Goal: Information Seeking & Learning: Learn about a topic

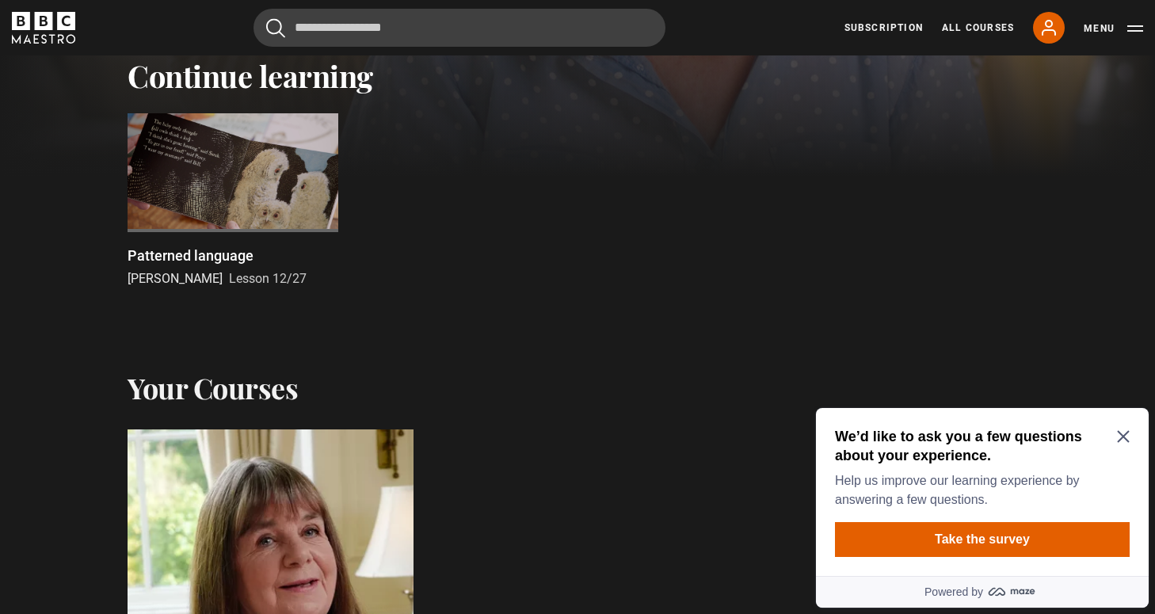
scroll to position [512, 0]
click at [226, 169] on div at bounding box center [232, 173] width 211 height 119
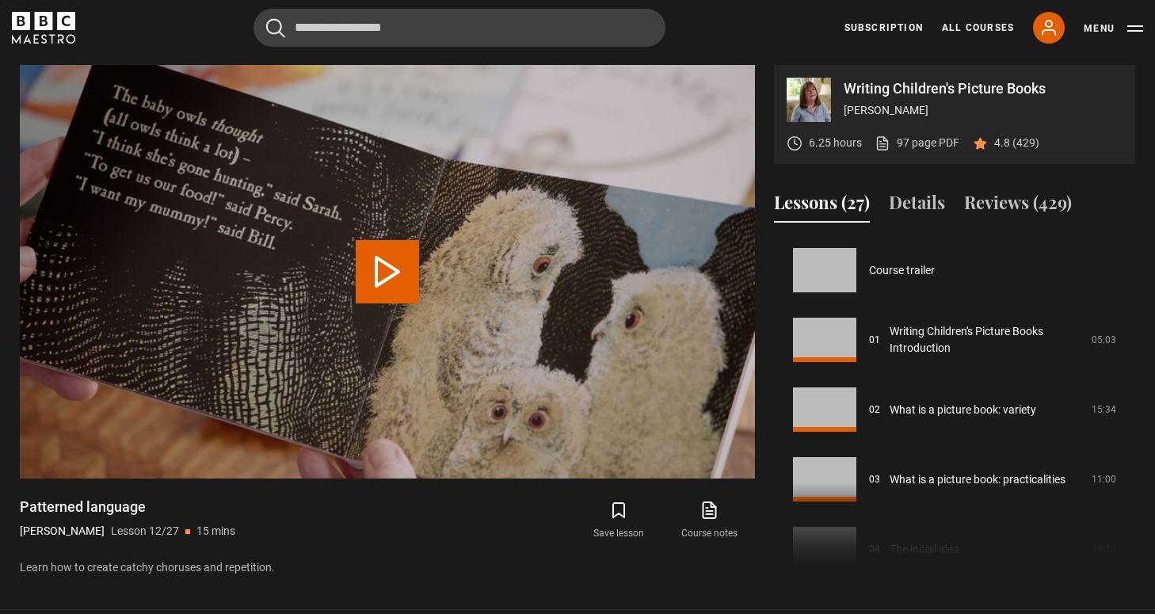
scroll to position [767, 0]
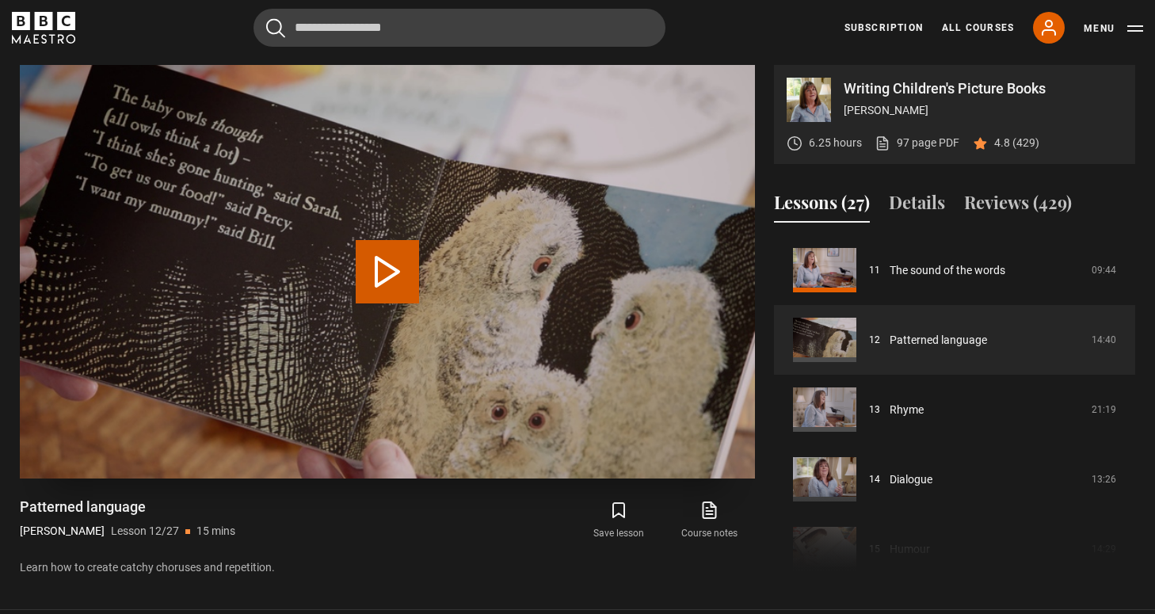
click at [388, 275] on button "Play Lesson Patterned language" at bounding box center [387, 271] width 63 height 63
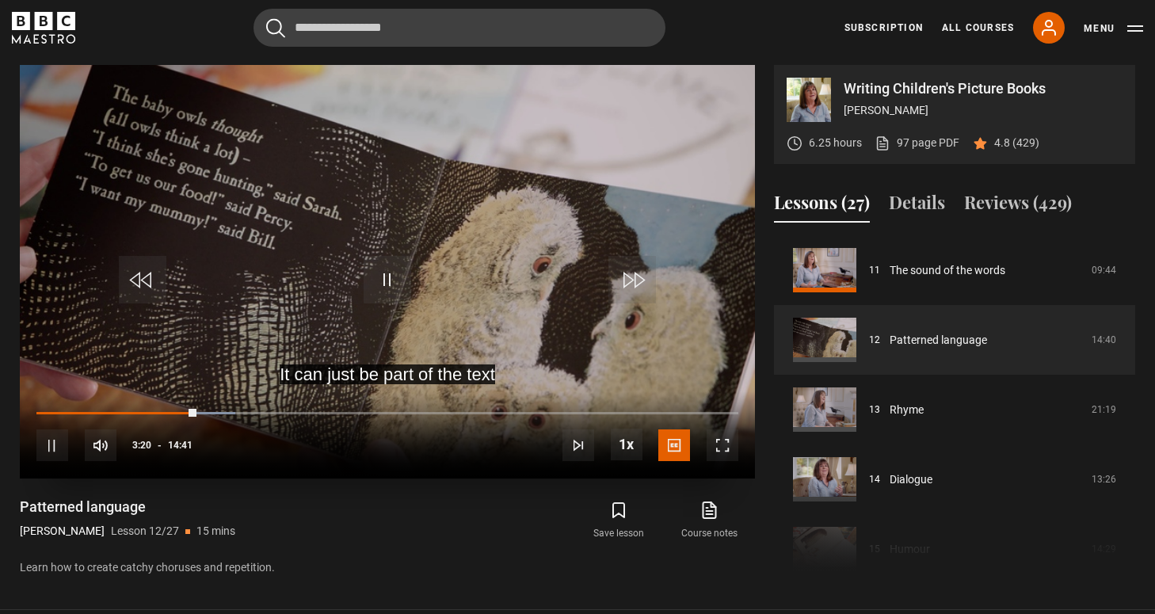
click at [411, 188] on video "Video Player" at bounding box center [387, 271] width 735 height 413
click at [386, 279] on span "Video Player" at bounding box center [387, 280] width 48 height 48
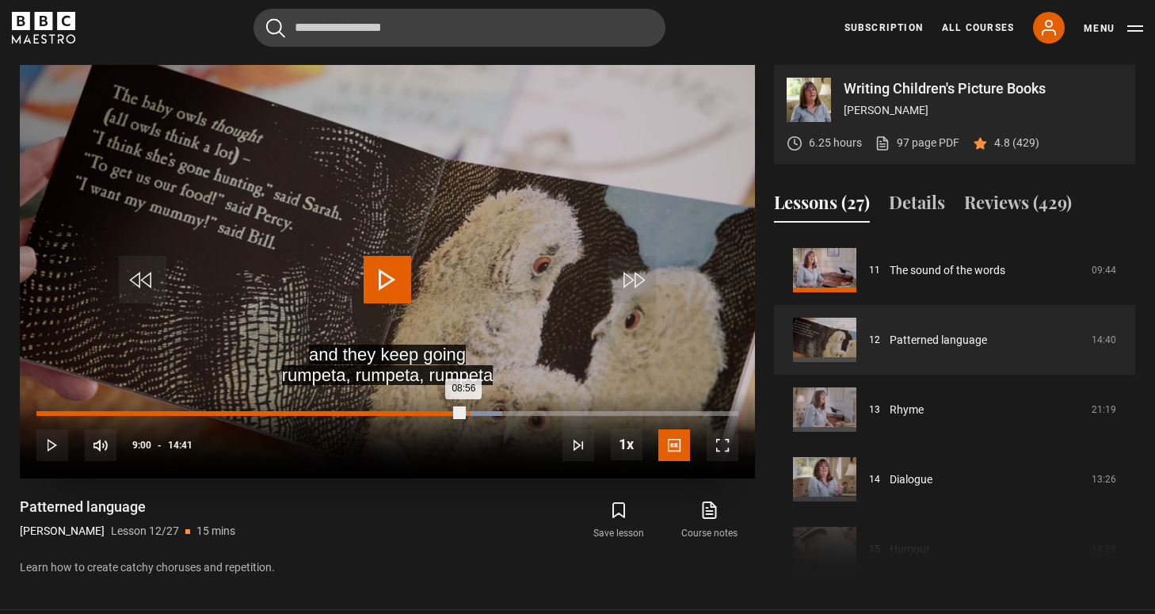
click at [467, 411] on div "09:00" at bounding box center [468, 413] width 2 height 5
click at [474, 411] on div "09:09" at bounding box center [475, 413] width 2 height 5
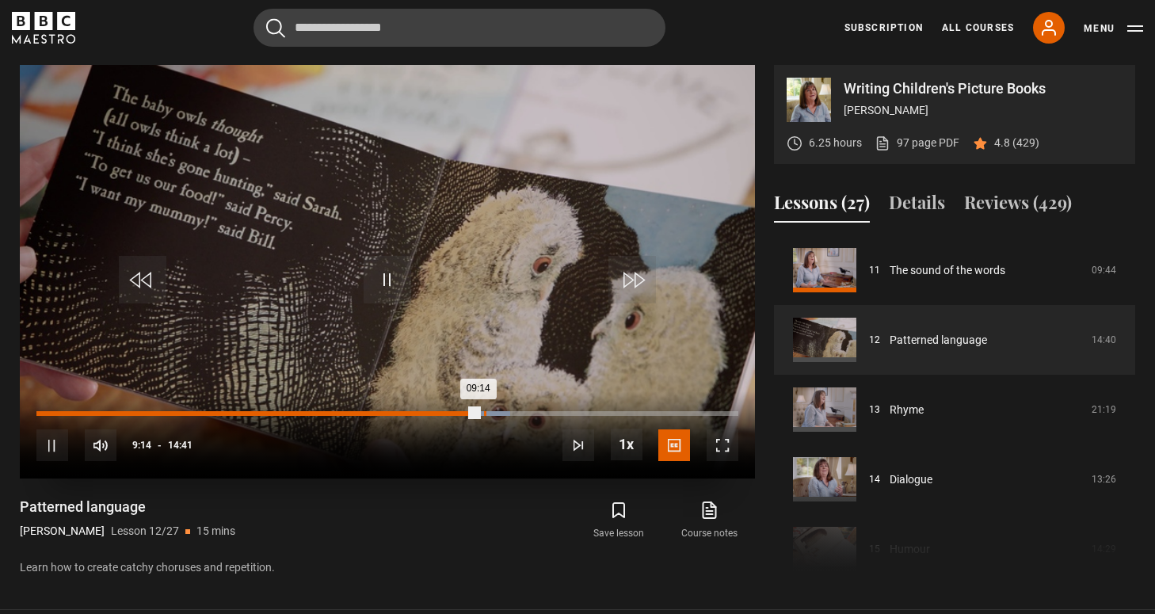
click at [484, 411] on div "09:21" at bounding box center [485, 413] width 2 height 5
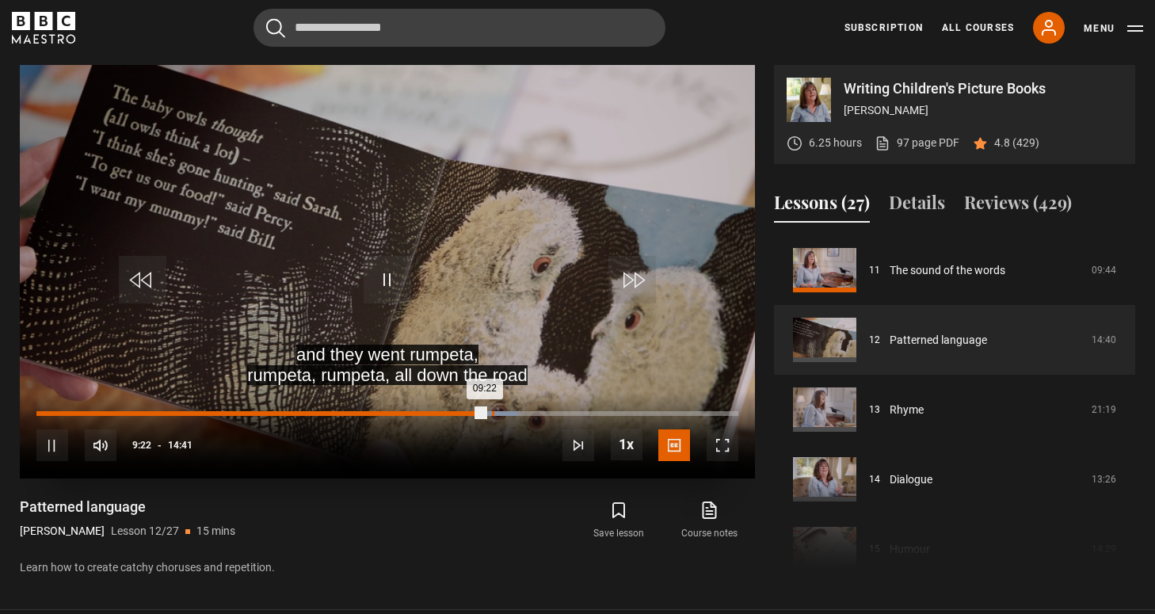
click at [493, 413] on div "Loaded : 68.66% 09:31 09:22" at bounding box center [387, 413] width 702 height 5
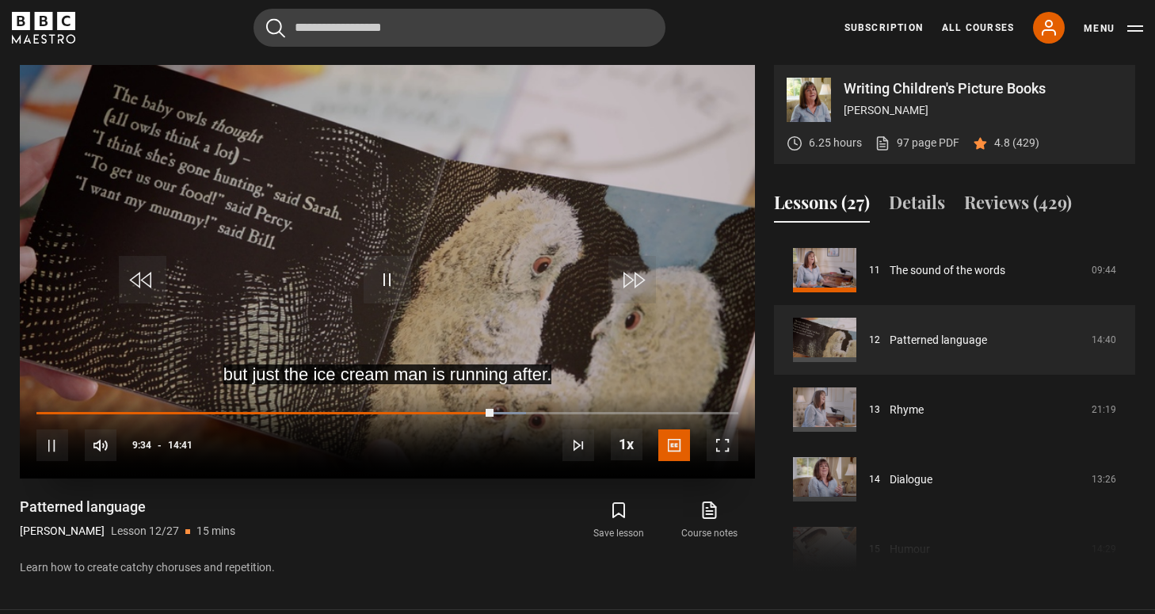
click at [500, 414] on div "10s Skip Back 10 seconds Pause 10s Skip Forward 10 seconds Loaded : 69.78% 09:4…" at bounding box center [387, 435] width 735 height 88
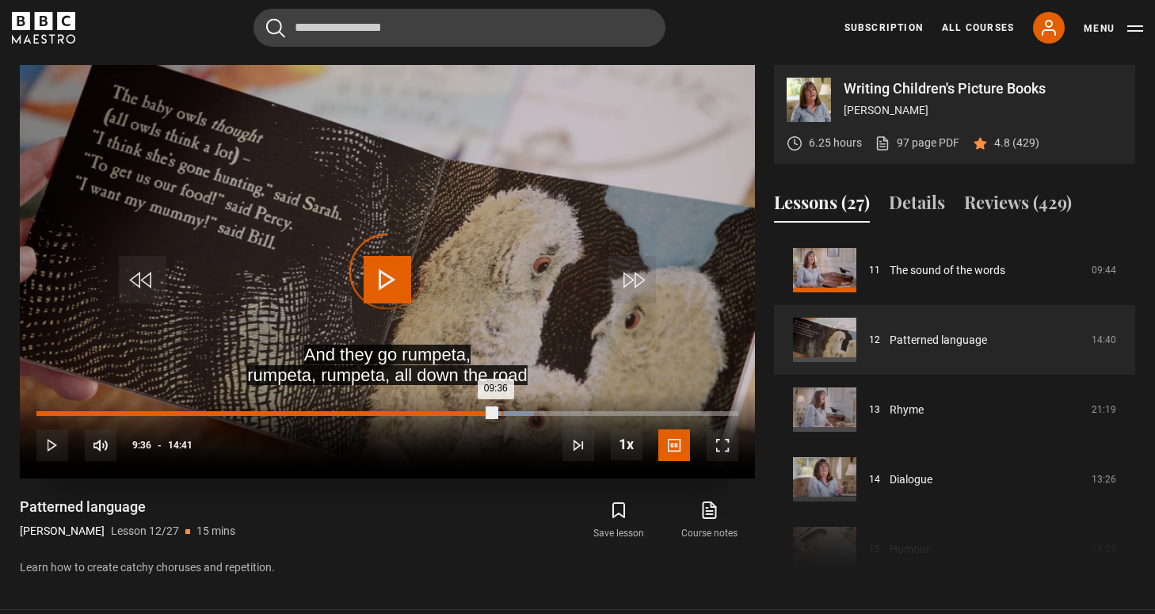
click at [501, 413] on div "09:43" at bounding box center [502, 413] width 2 height 5
click at [510, 413] on div "Loaded : 71.50% 09:53 09:44" at bounding box center [387, 413] width 702 height 5
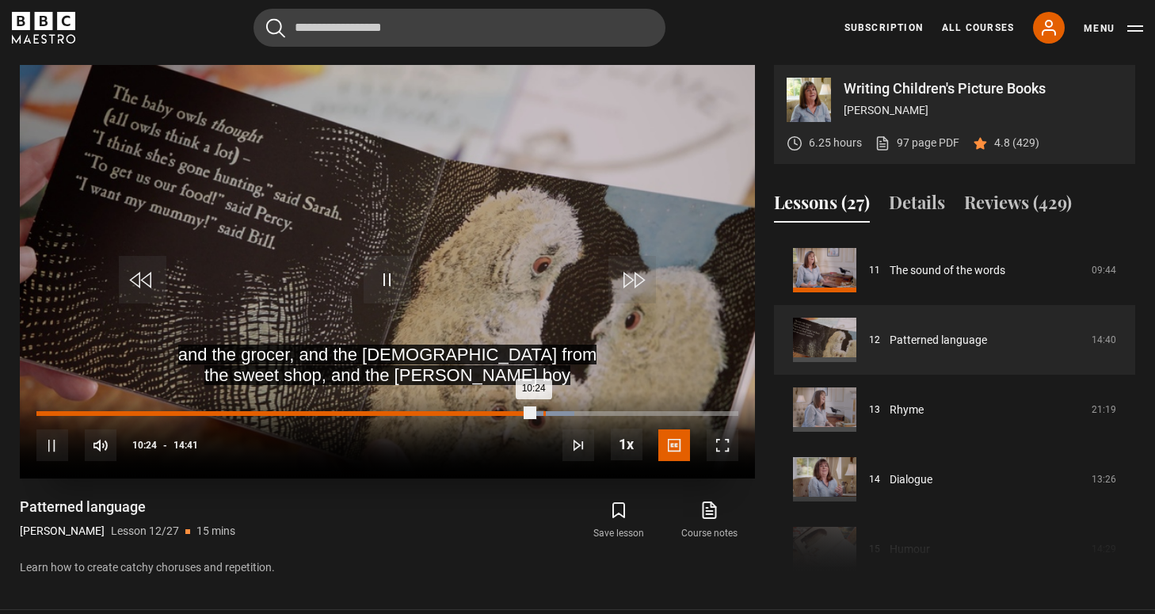
click at [543, 411] on div "Loaded : 76.58% 10:36 10:24" at bounding box center [387, 413] width 702 height 5
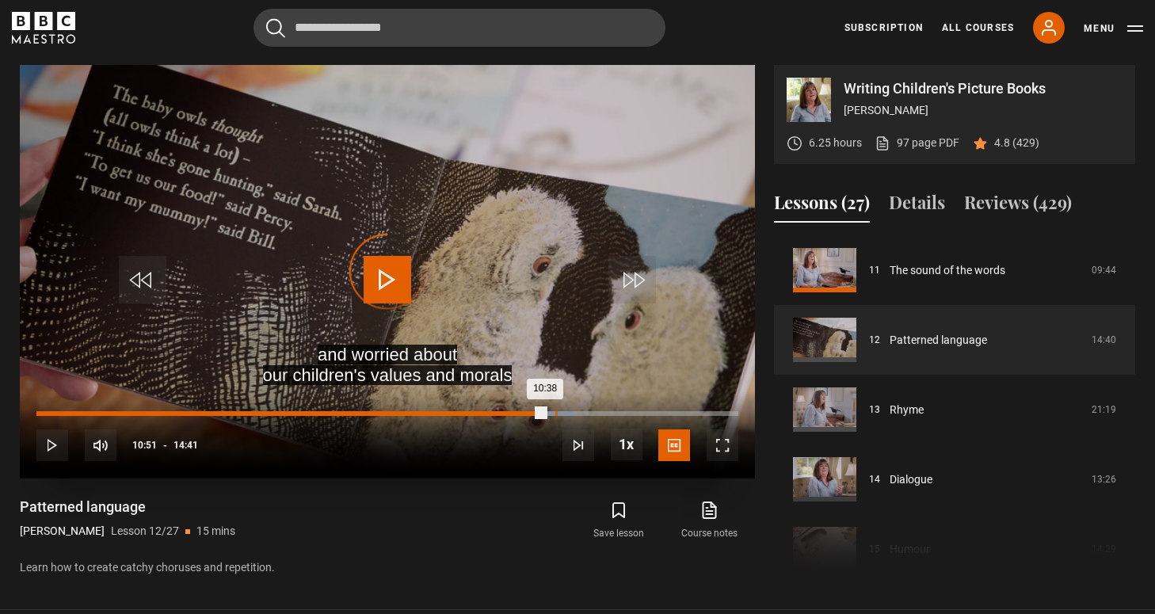
click at [555, 412] on div "10:51" at bounding box center [556, 413] width 2 height 5
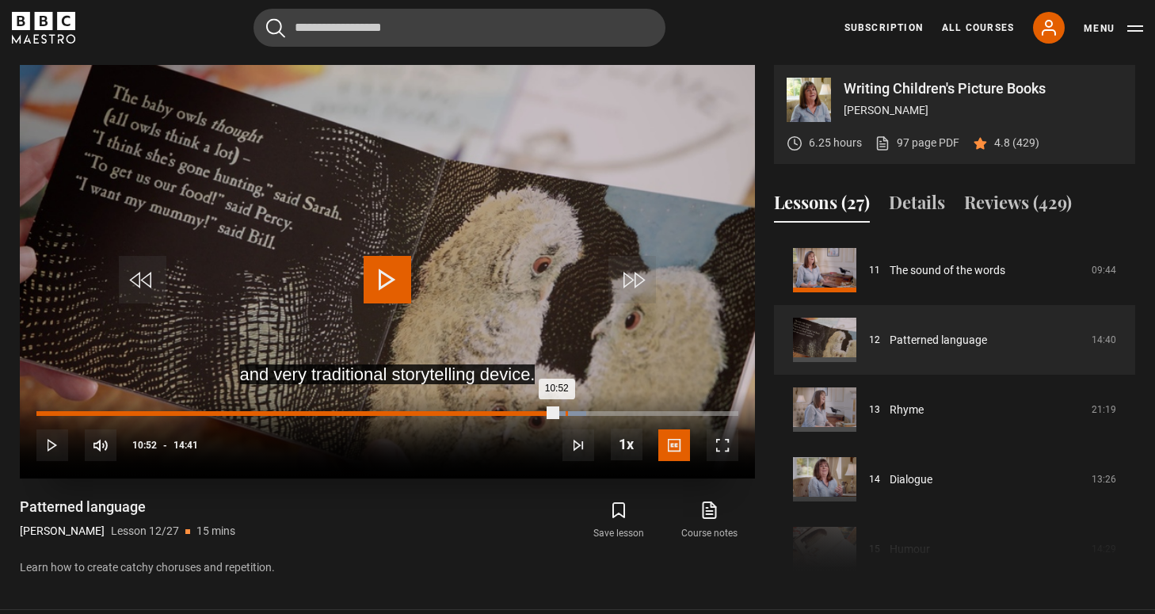
click at [565, 412] on div "11:04" at bounding box center [566, 413] width 2 height 5
click at [558, 411] on div "10:55" at bounding box center [301, 413] width 531 height 5
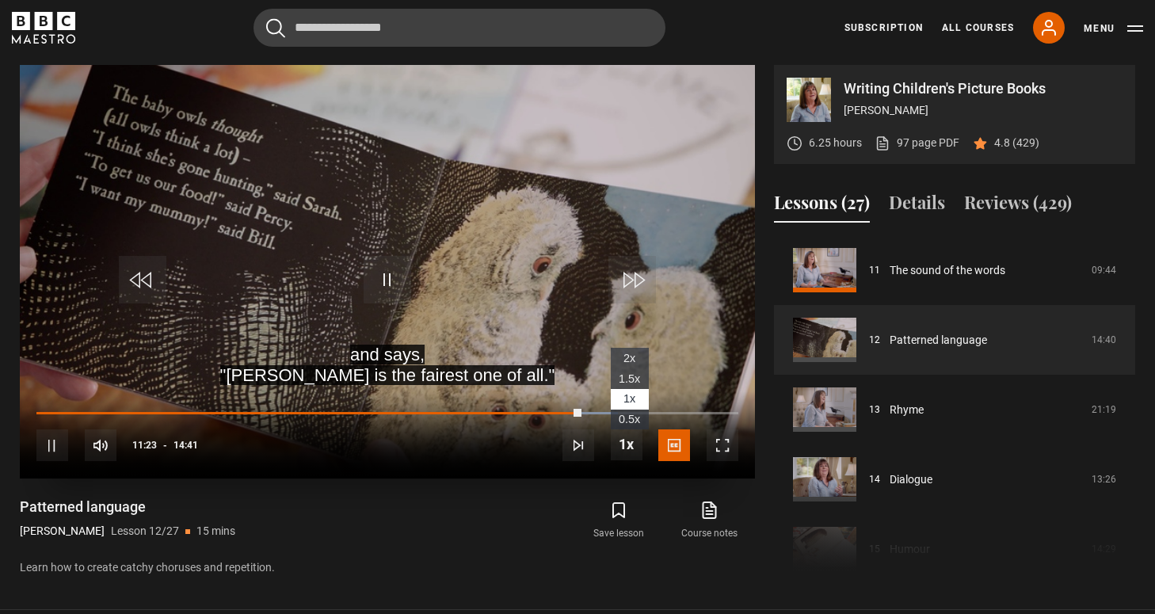
click at [630, 379] on span "1.5x" at bounding box center [628, 378] width 21 height 13
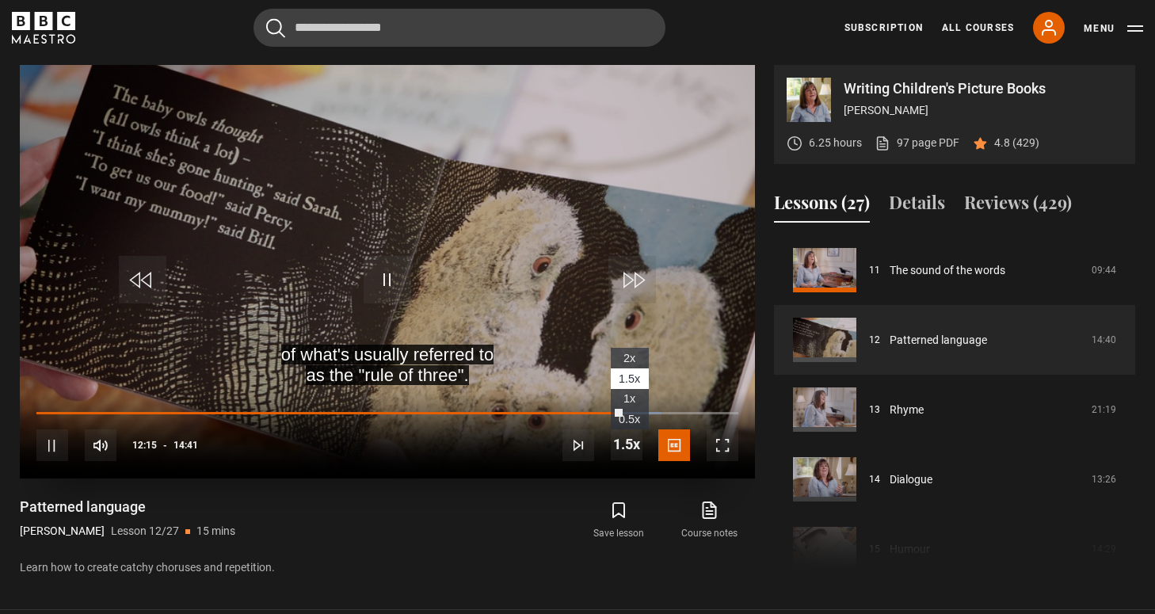
click at [633, 398] on span "1x" at bounding box center [629, 398] width 12 height 13
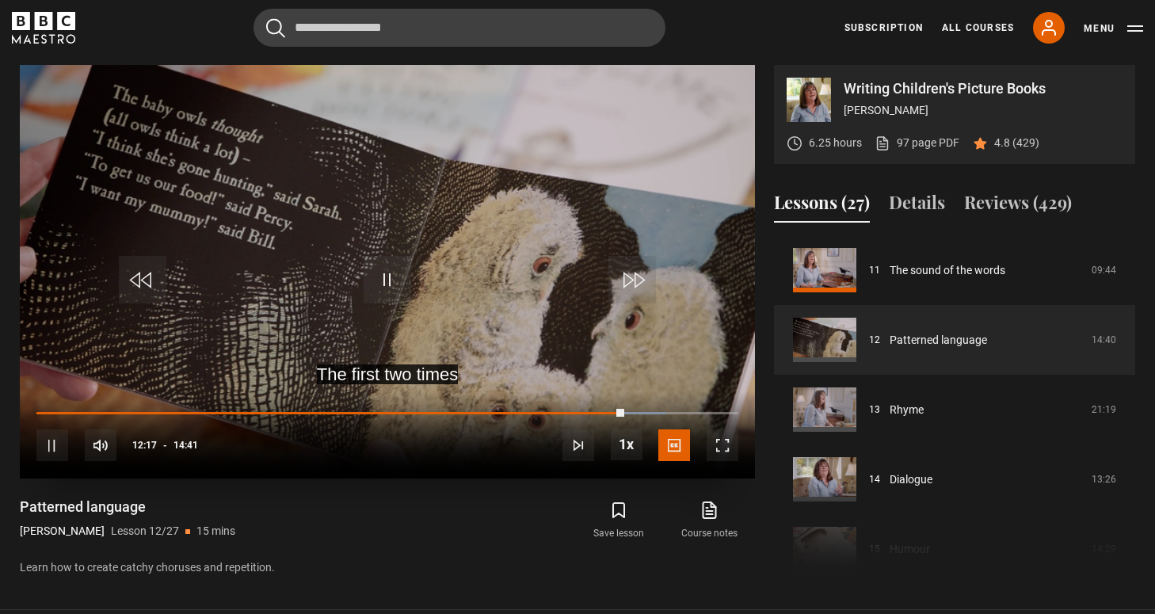
click at [384, 289] on span "Video Player" at bounding box center [387, 280] width 48 height 48
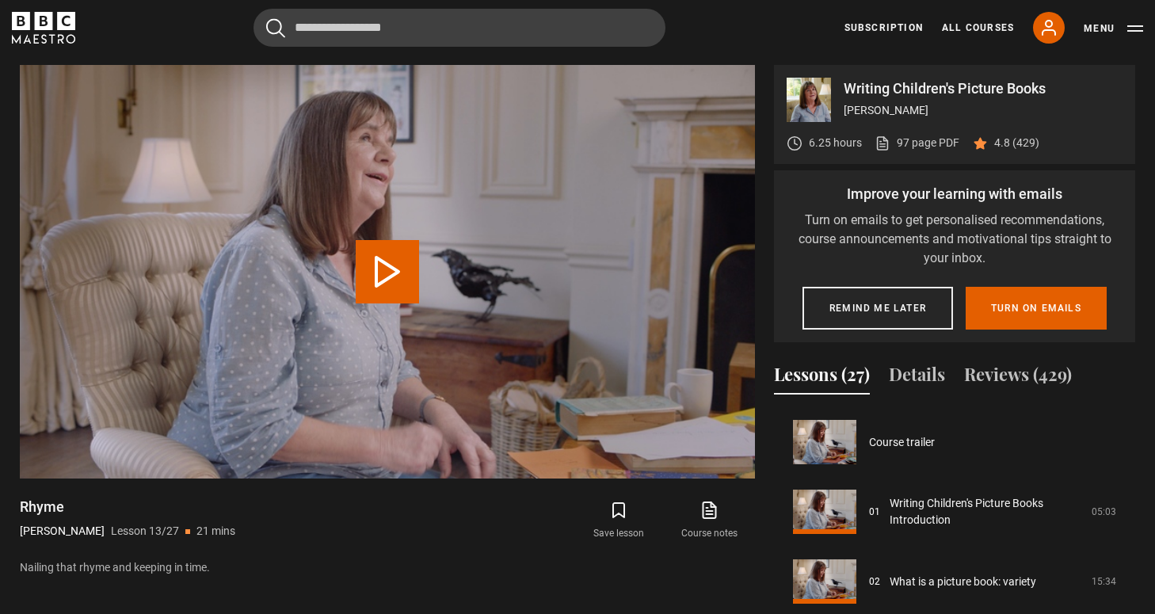
scroll to position [836, 0]
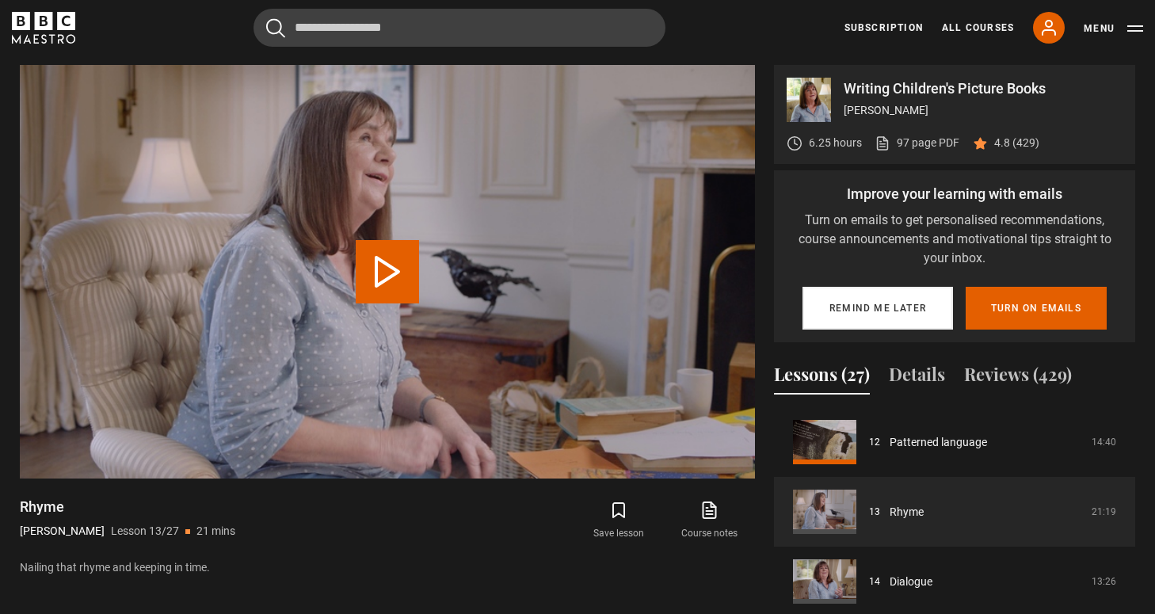
click at [870, 318] on button "Remind me later" at bounding box center [877, 308] width 150 height 43
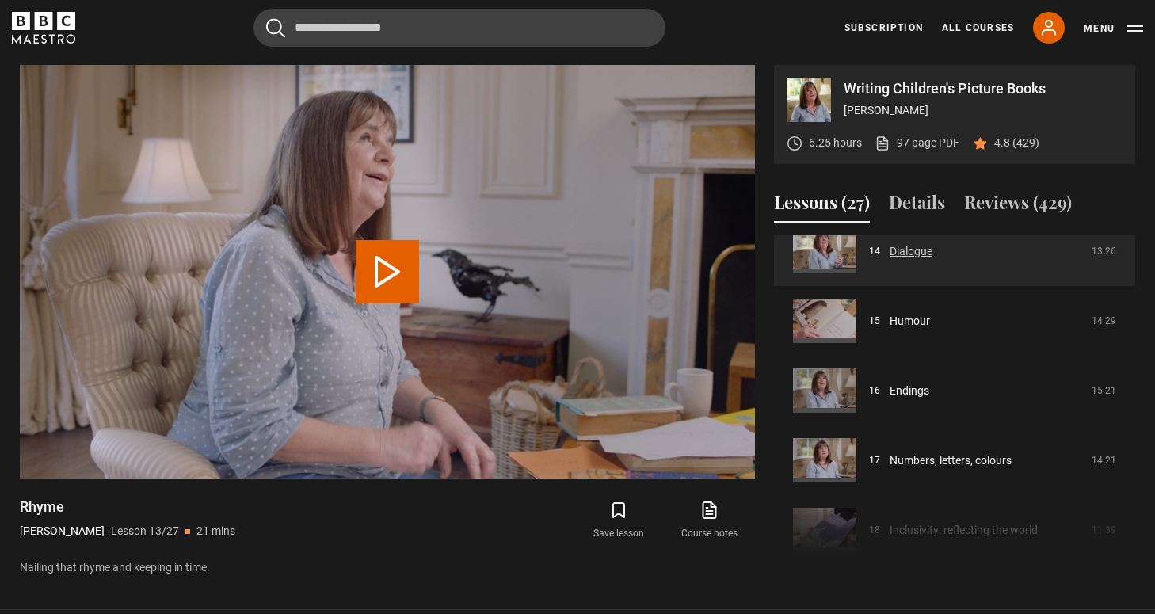
scroll to position [925, 0]
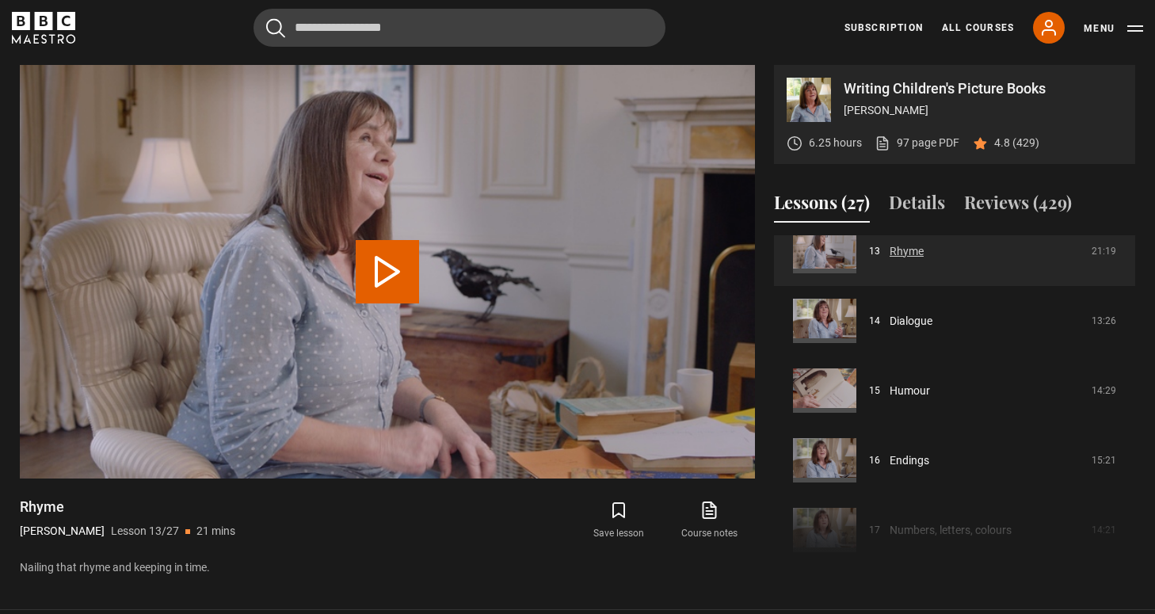
click at [923, 260] on link "Rhyme" at bounding box center [906, 251] width 34 height 17
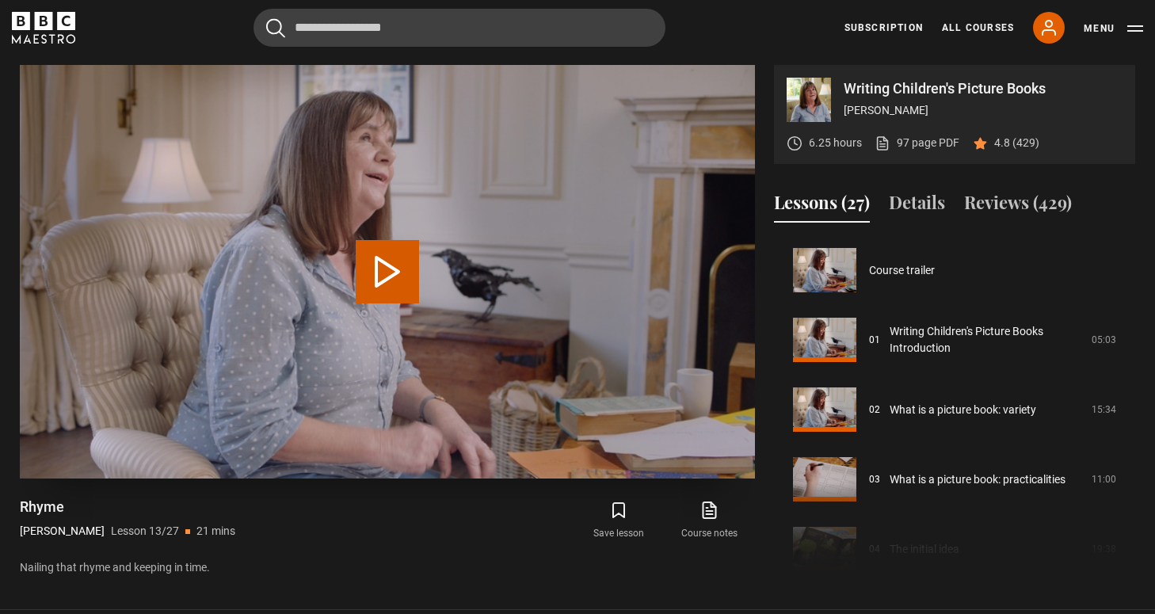
scroll to position [836, 0]
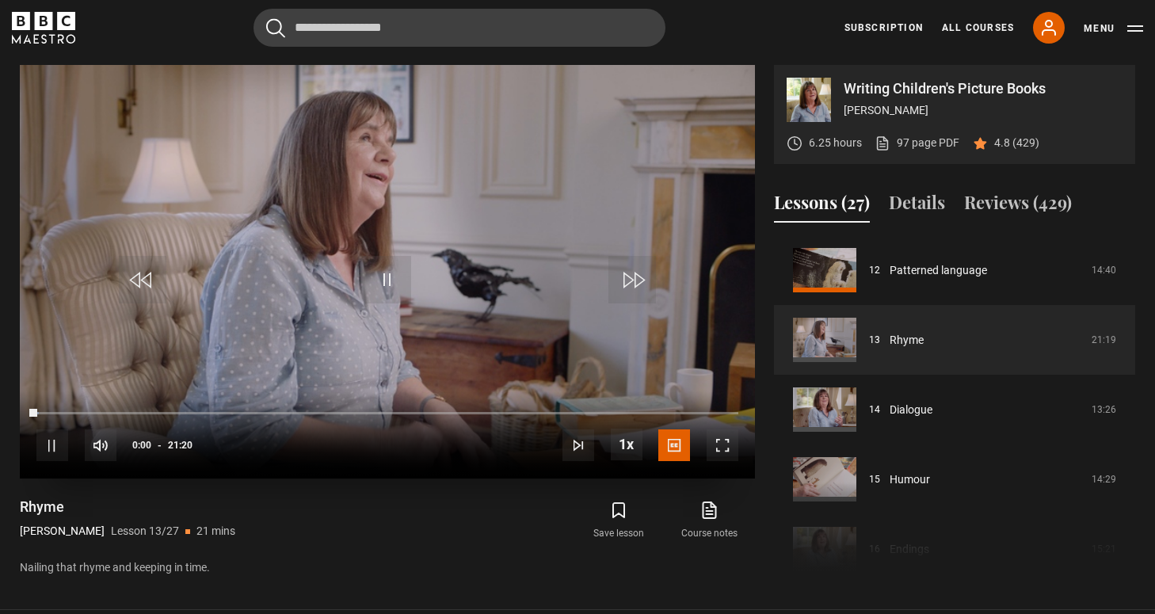
click at [40, 439] on span "Video Player" at bounding box center [52, 445] width 32 height 32
